Goal: Information Seeking & Learning: Learn about a topic

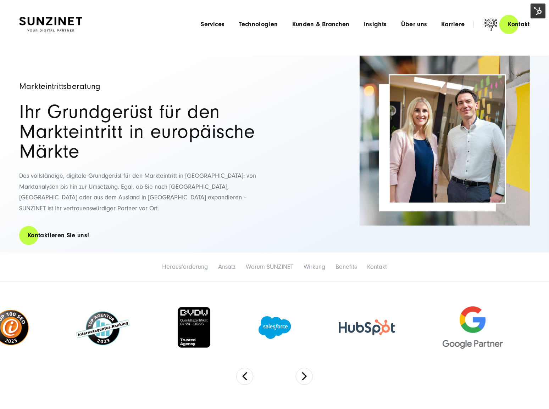
click at [534, 10] on img at bounding box center [537, 11] width 15 height 15
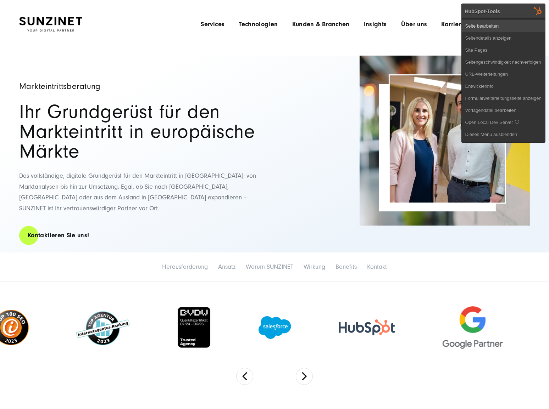
click at [520, 20] on link "Seite bearbeiten" at bounding box center [503, 26] width 83 height 12
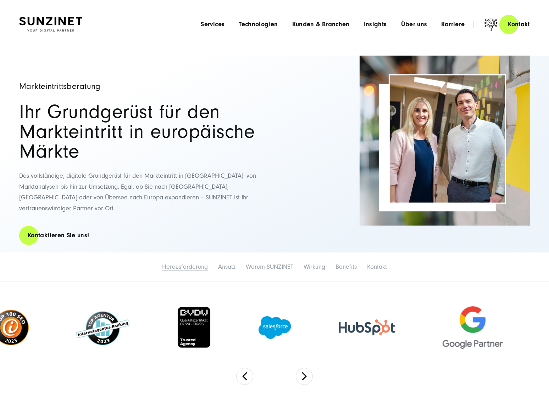
drag, startPoint x: 0, startPoint y: 0, endPoint x: 191, endPoint y: 253, distance: 317.2
click at [191, 263] on link "Herausforderung" at bounding box center [185, 266] width 46 height 7
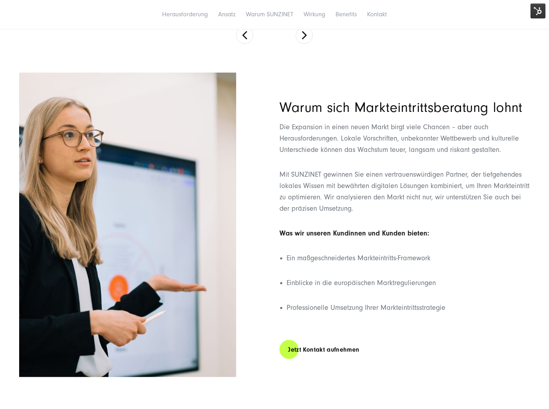
scroll to position [359, 0]
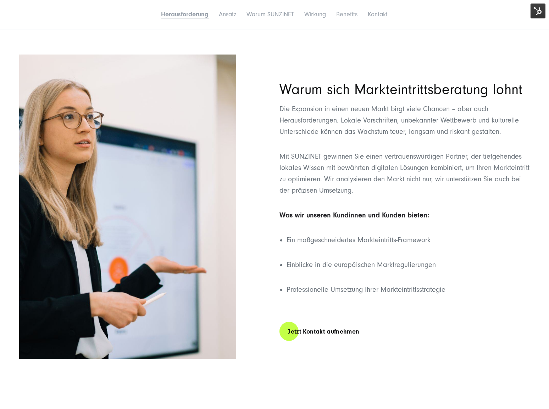
click at [223, 10] on li "Ansatz" at bounding box center [228, 14] width 26 height 15
click at [226, 12] on link "Ansatz" at bounding box center [227, 14] width 17 height 7
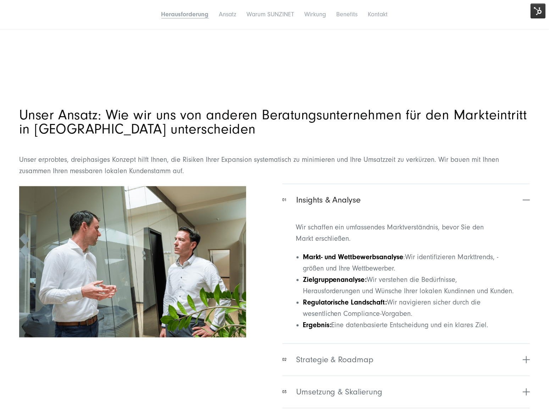
click at [277, 10] on li "Warum SUNZINET" at bounding box center [270, 14] width 56 height 15
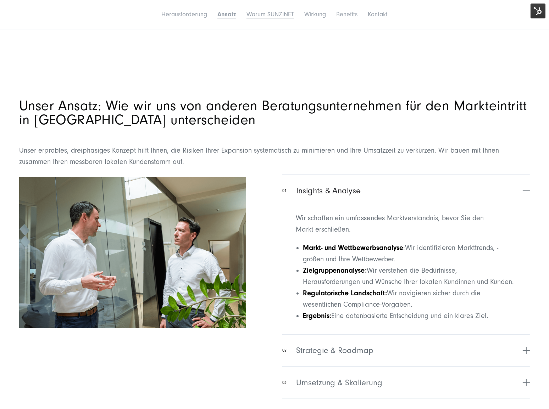
click at [280, 12] on link "Warum SUNZINET" at bounding box center [270, 14] width 48 height 7
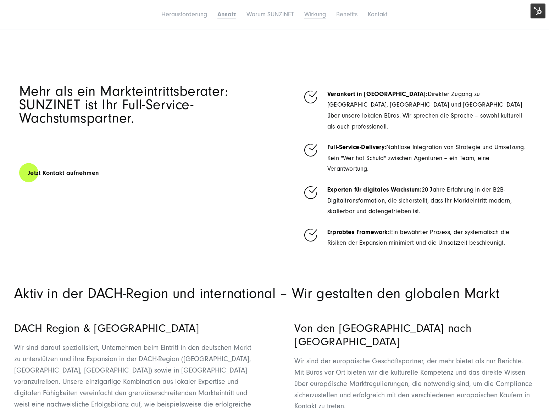
click at [316, 15] on link "Wirkung" at bounding box center [315, 14] width 22 height 7
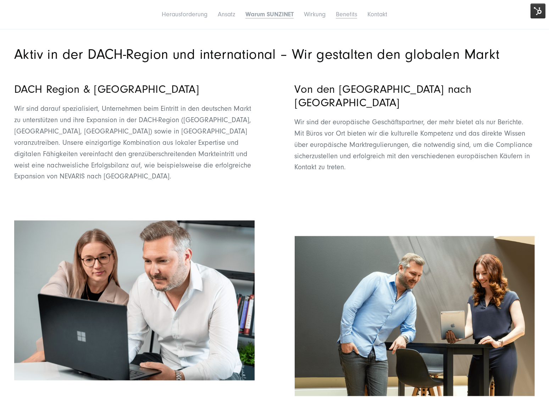
click at [351, 15] on link "Benefits" at bounding box center [346, 14] width 21 height 7
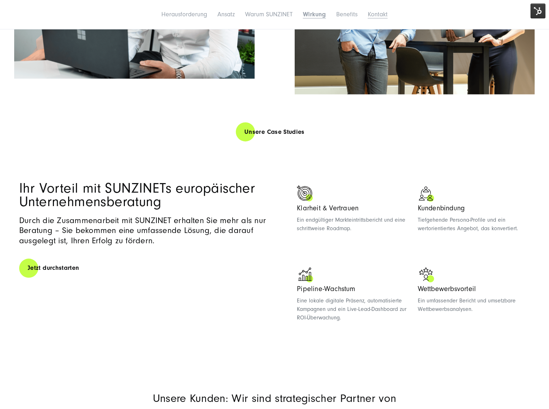
click at [375, 16] on link "Kontakt" at bounding box center [378, 14] width 20 height 7
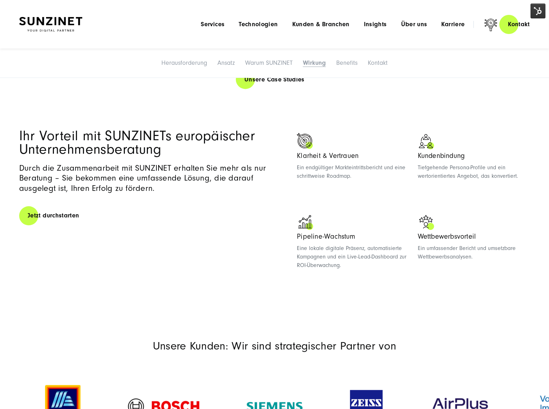
drag, startPoint x: 266, startPoint y: 221, endPoint x: 257, endPoint y: 108, distance: 112.8
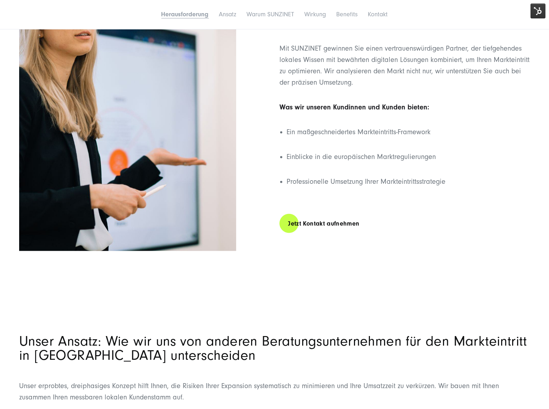
scroll to position [483, 0]
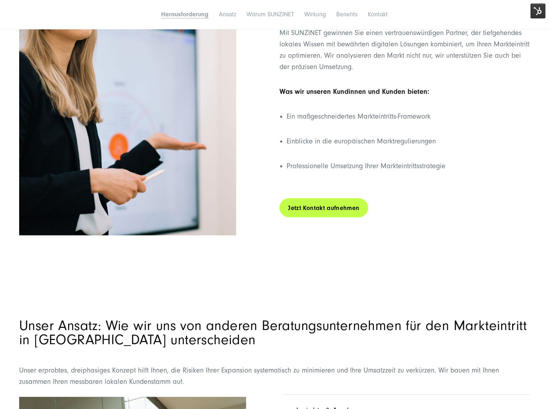
click at [328, 198] on link "Jetzt Kontakt aufnehmen" at bounding box center [323, 208] width 88 height 20
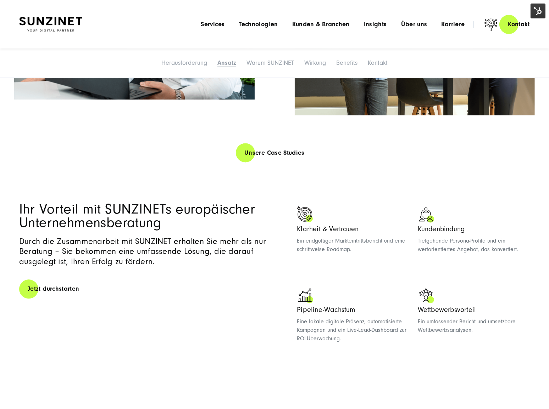
scroll to position [0, 0]
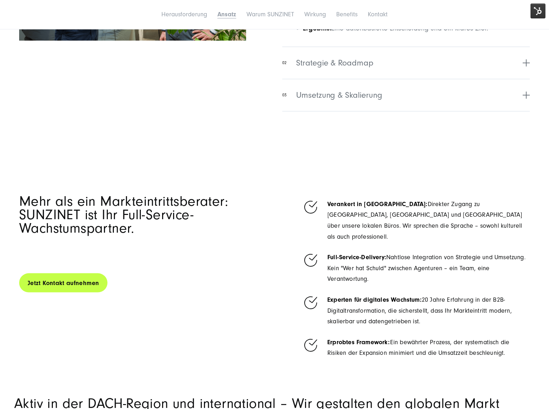
click at [93, 274] on link "Jetzt Kontakt aufnehmen" at bounding box center [63, 283] width 88 height 20
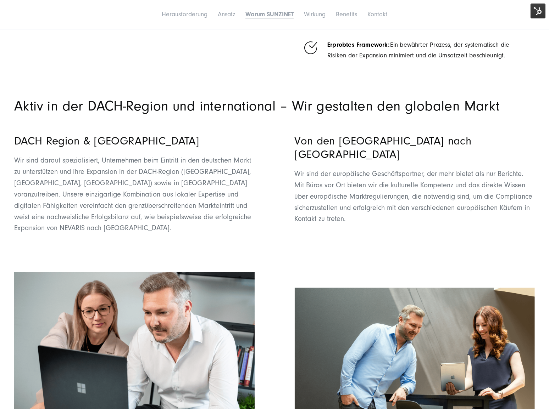
scroll to position [1515, 0]
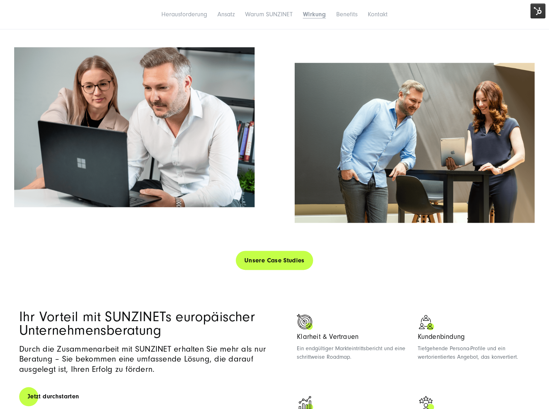
click at [269, 251] on link "Unsere Case Studies" at bounding box center [274, 261] width 77 height 20
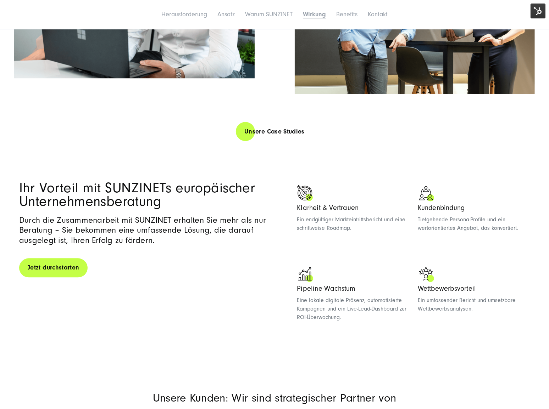
click at [68, 258] on link "Jetzt durchstarten" at bounding box center [53, 268] width 68 height 20
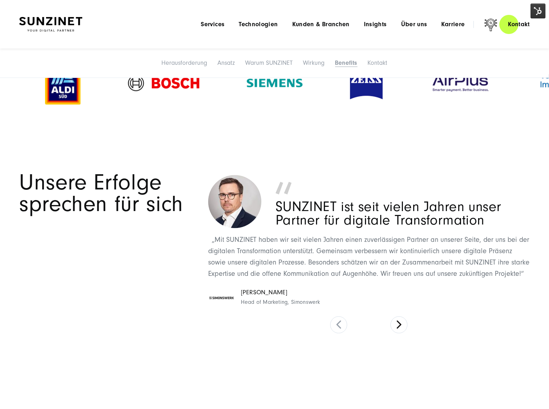
scroll to position [1922, 0]
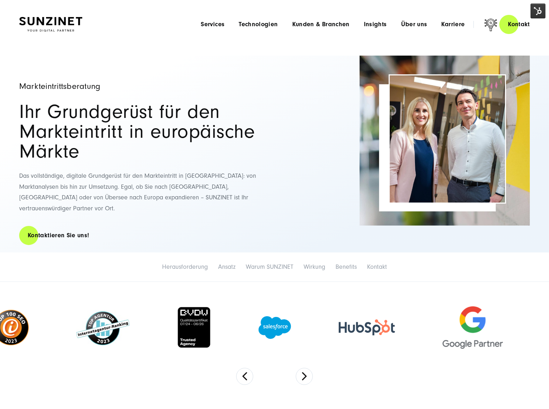
click at [239, 132] on h2 "Ihr Grundgerüst für den Markteintritt in europäische Märkte" at bounding box center [143, 132] width 248 height 60
click at [535, 7] on img at bounding box center [537, 11] width 15 height 15
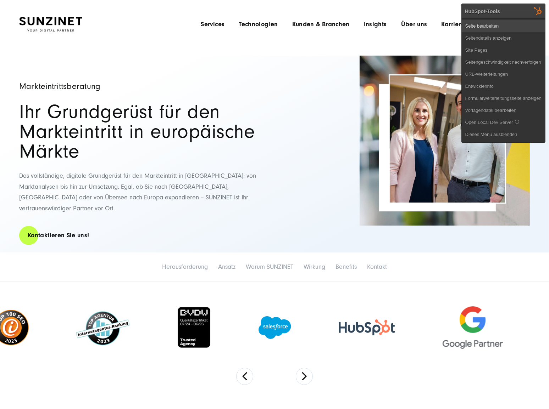
click at [511, 22] on link "Seite bearbeiten" at bounding box center [503, 26] width 83 height 12
